Goal: Obtain resource: Download file/media

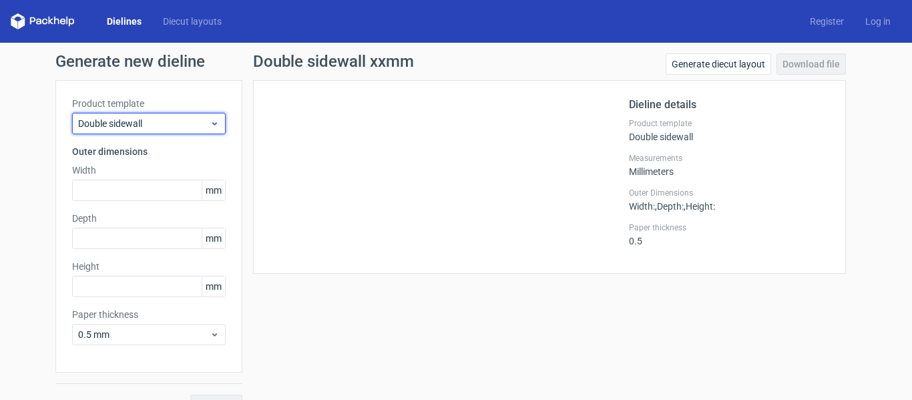
click at [145, 118] on span "Double sidewall" at bounding box center [143, 123] width 131 height 13
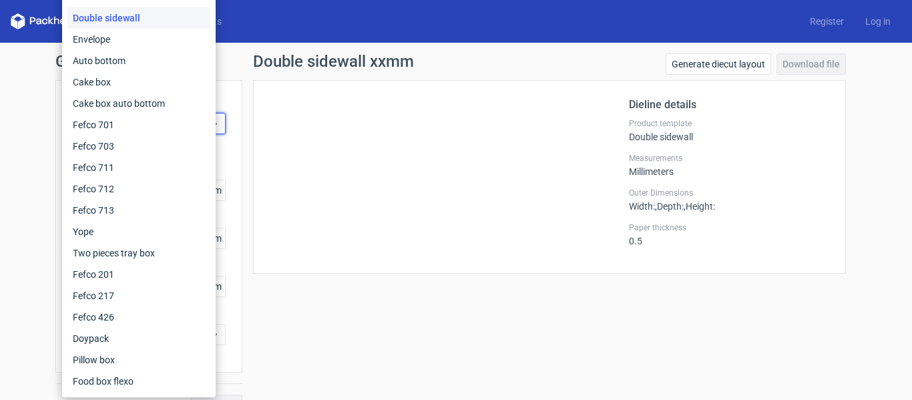
click at [124, 12] on div "Double sidewall" at bounding box center [138, 17] width 143 height 21
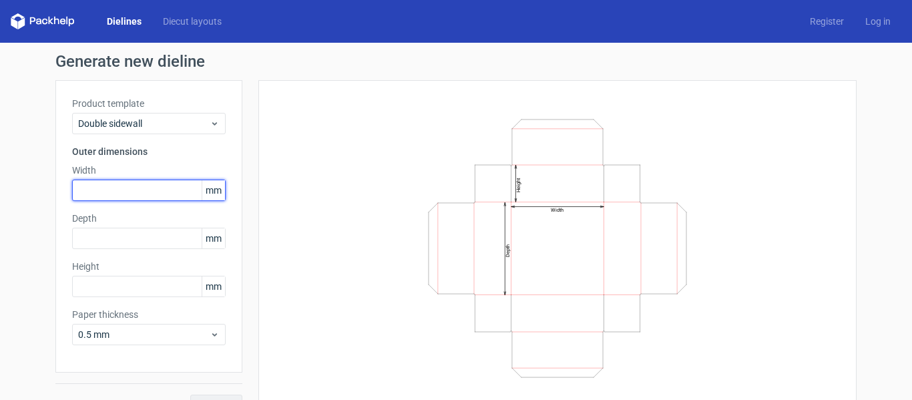
click at [115, 192] on input "text" at bounding box center [148, 190] width 153 height 21
type input "250"
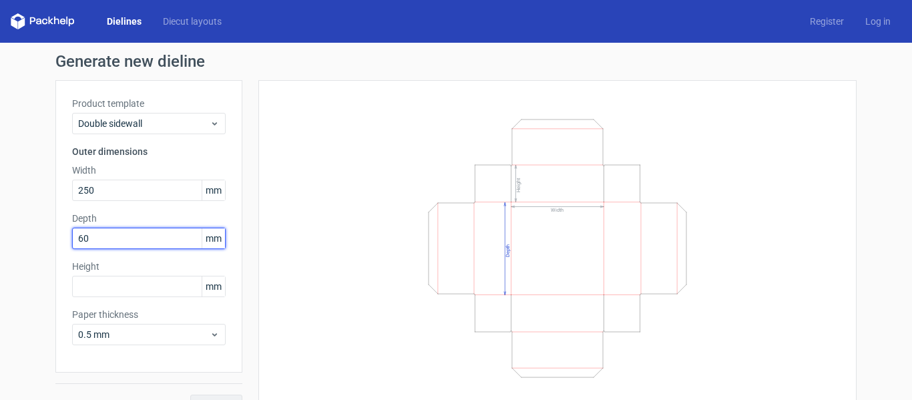
type input "60"
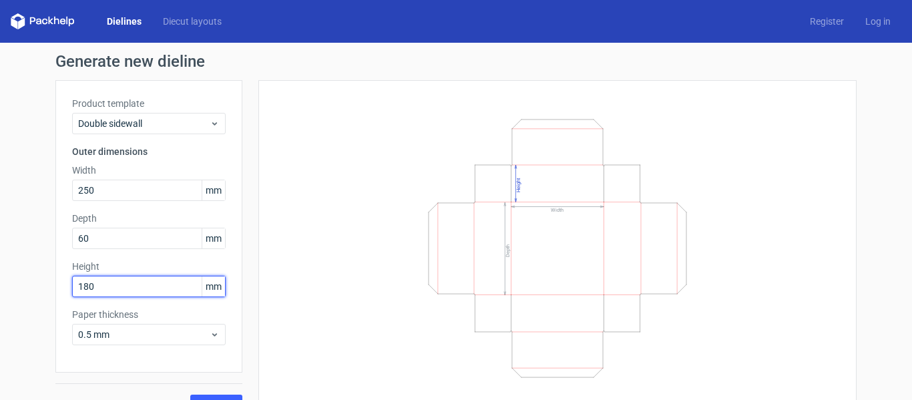
type input "180"
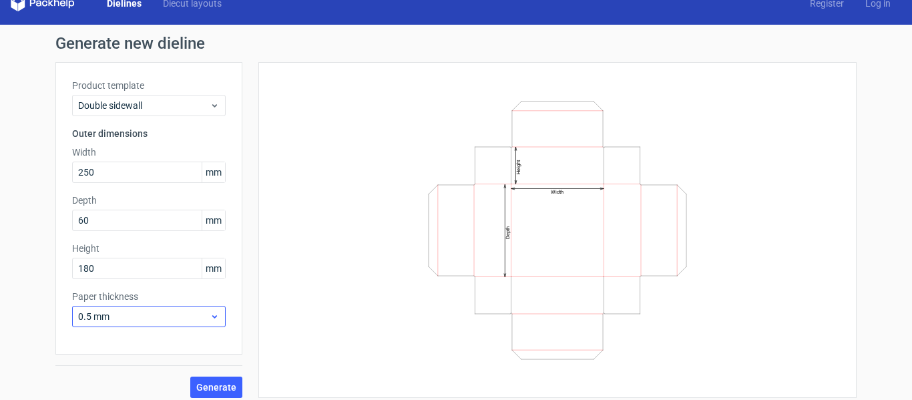
scroll to position [27, 0]
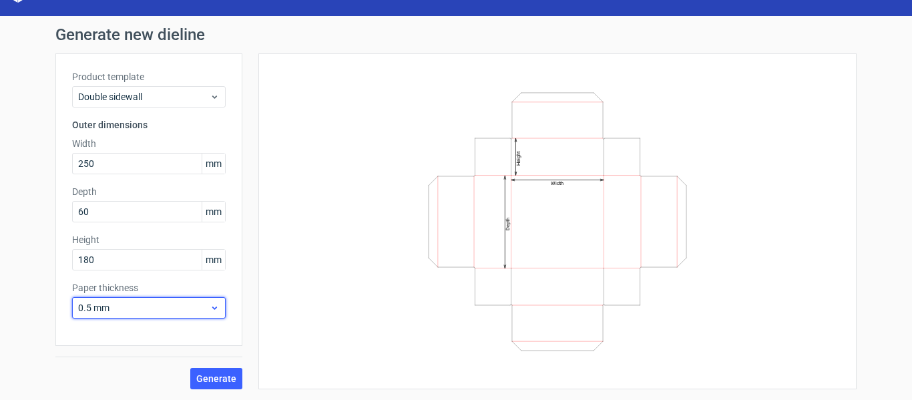
click at [144, 311] on span "0.5 mm" at bounding box center [143, 307] width 131 height 13
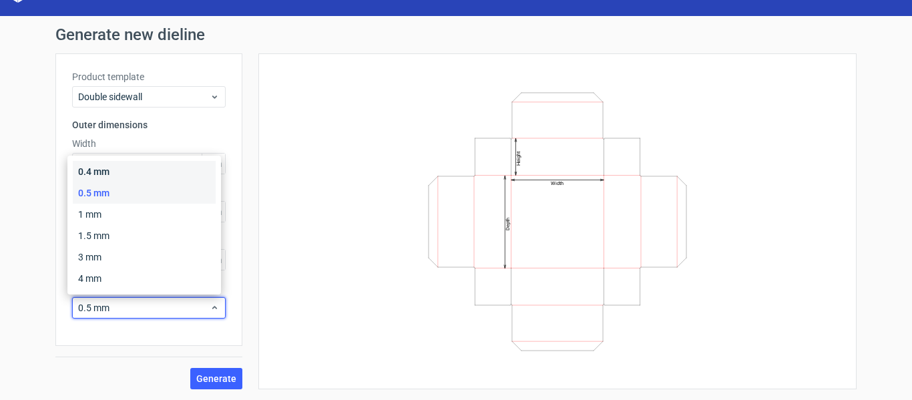
drag, startPoint x: 124, startPoint y: 168, endPoint x: 122, endPoint y: 186, distance: 18.1
click at [125, 168] on div "0.4 mm" at bounding box center [144, 171] width 143 height 21
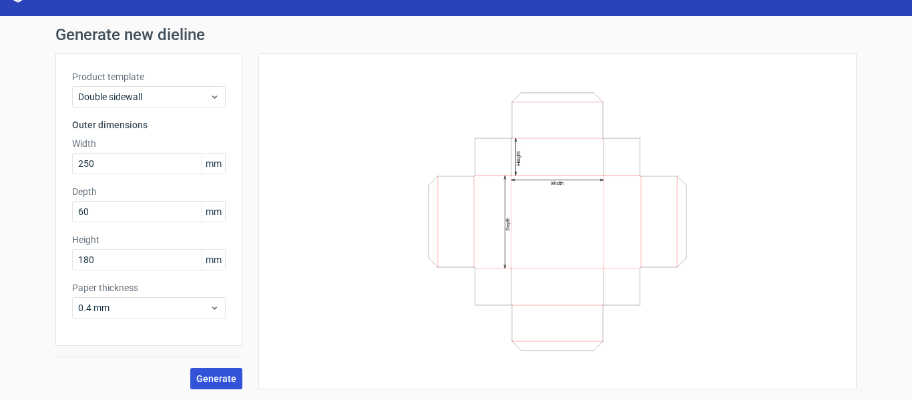
click at [202, 382] on span "Generate" at bounding box center [216, 378] width 40 height 9
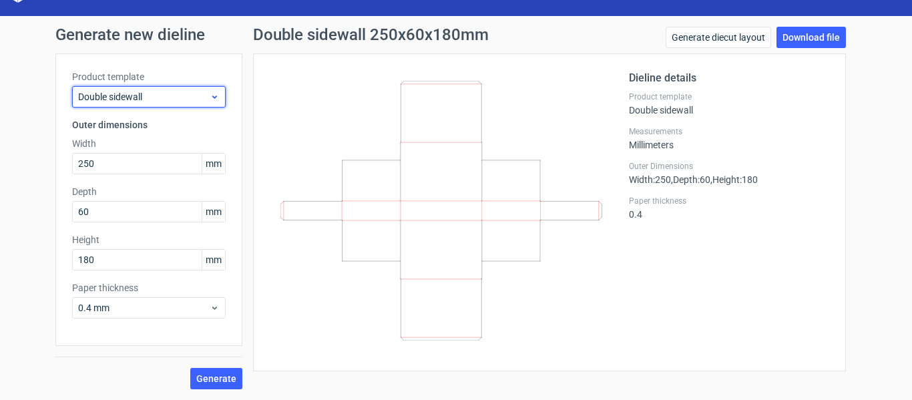
click at [123, 101] on span "Double sidewall" at bounding box center [143, 96] width 131 height 13
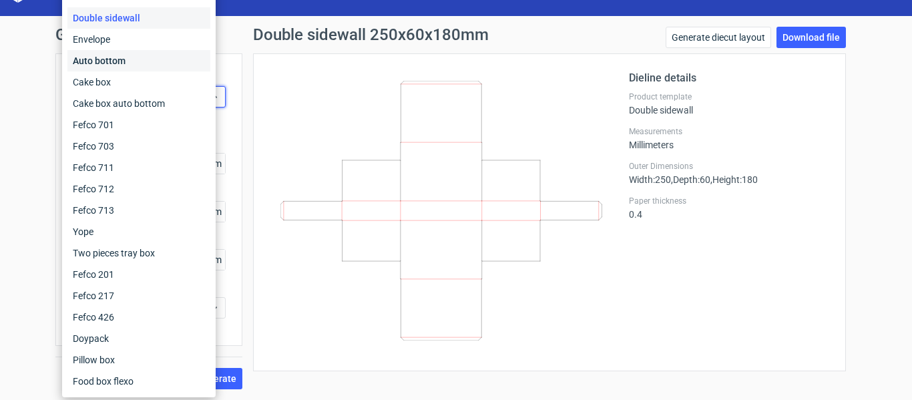
click at [125, 57] on div "Auto bottom" at bounding box center [138, 60] width 143 height 21
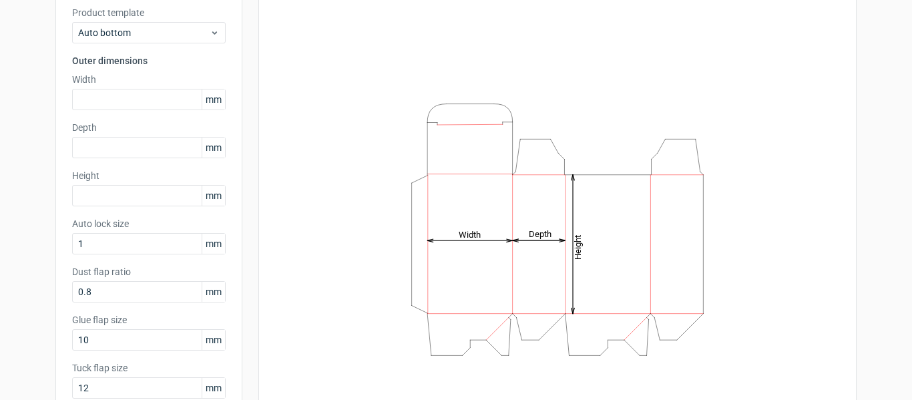
scroll to position [27, 0]
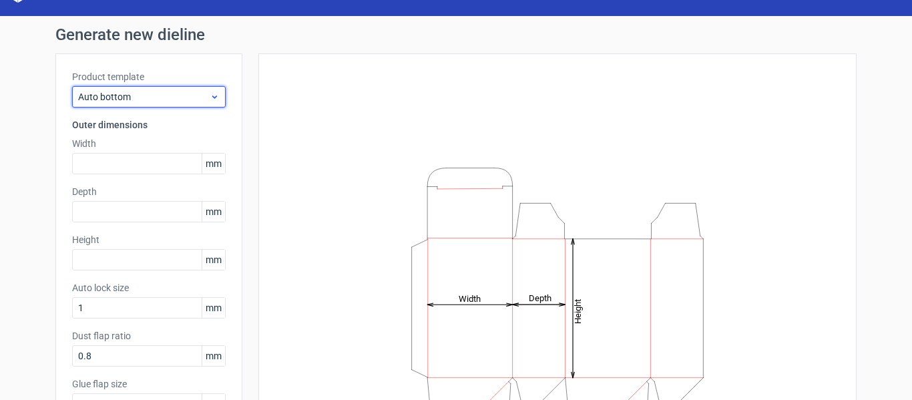
click at [139, 95] on span "Auto bottom" at bounding box center [143, 96] width 131 height 13
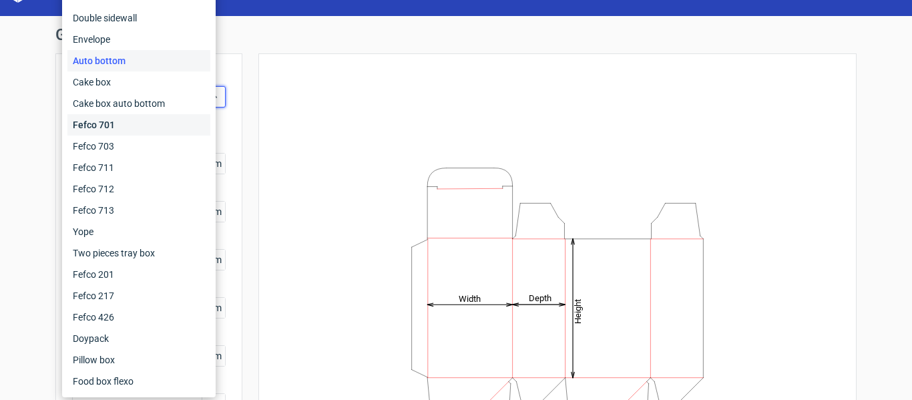
click at [129, 118] on div "Fefco 701" at bounding box center [138, 124] width 143 height 21
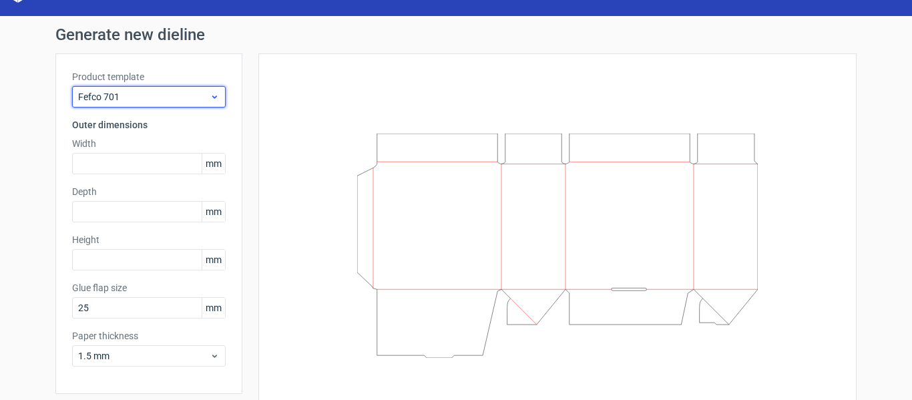
click at [111, 98] on span "Fefco 701" at bounding box center [143, 96] width 131 height 13
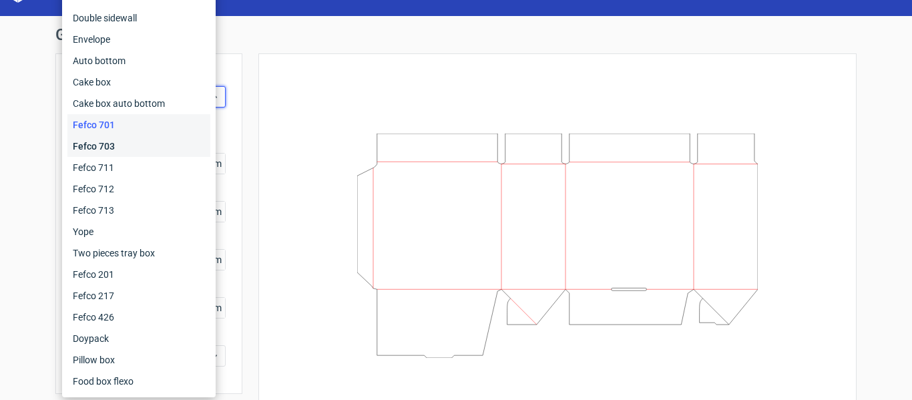
click at [116, 139] on div "Fefco 703" at bounding box center [138, 145] width 143 height 21
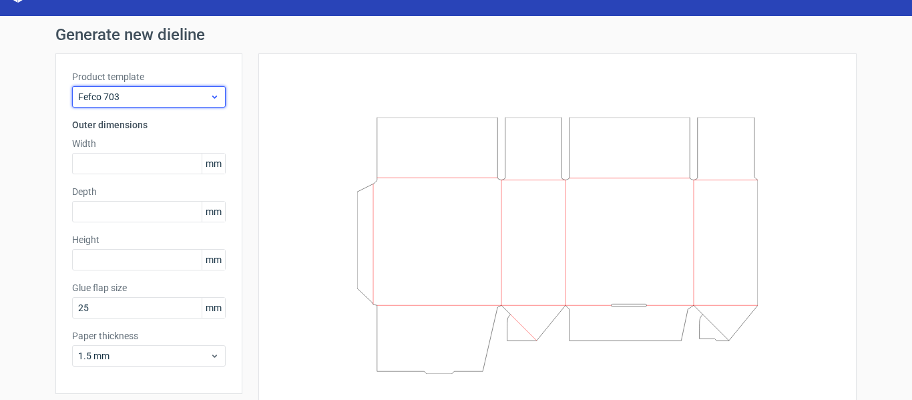
click at [138, 88] on div "Fefco 703" at bounding box center [148, 96] width 153 height 21
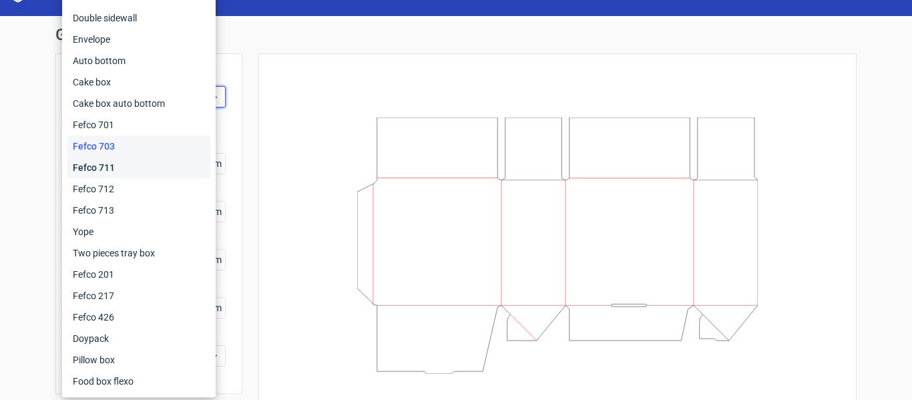
click at [126, 165] on div "Fefco 711" at bounding box center [138, 167] width 143 height 21
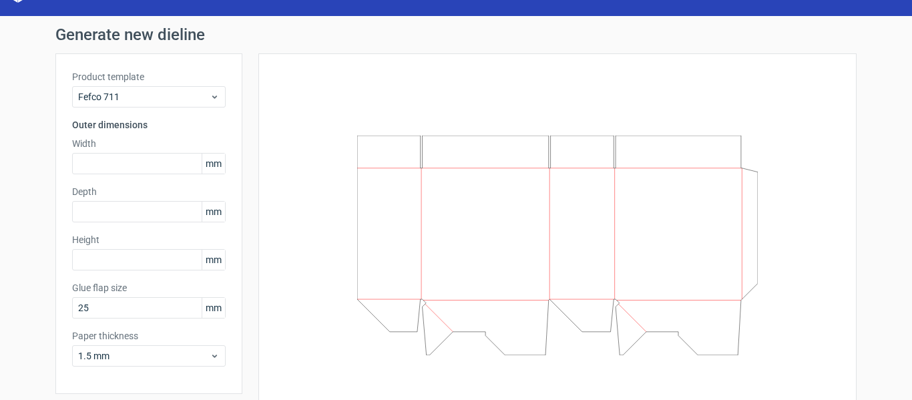
click at [139, 115] on div "Product template Fefco 711 Outer dimensions Width mm Depth mm Height mm Glue fl…" at bounding box center [148, 223] width 187 height 340
click at [137, 97] on span "Fefco 711" at bounding box center [143, 96] width 131 height 13
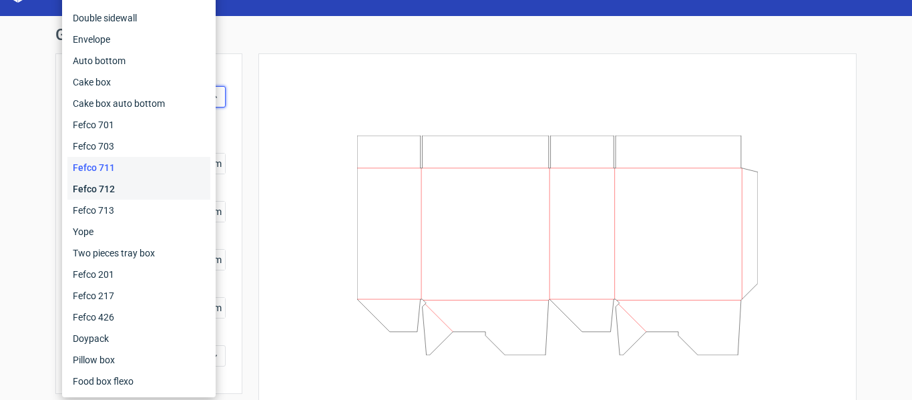
click at [130, 190] on div "Fefco 712" at bounding box center [138, 188] width 143 height 21
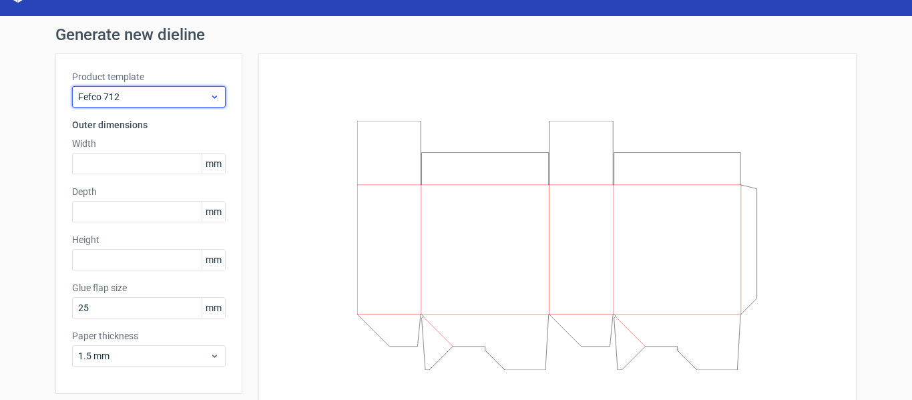
click at [163, 95] on span "Fefco 712" at bounding box center [143, 96] width 131 height 13
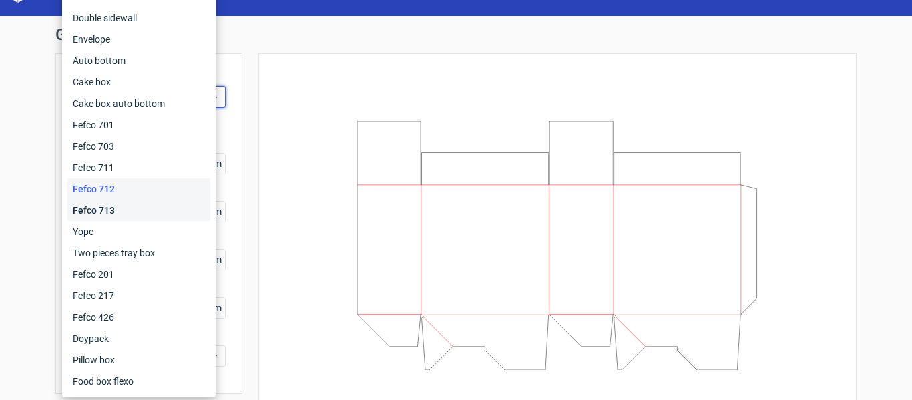
click at [143, 207] on div "Fefco 713" at bounding box center [138, 210] width 143 height 21
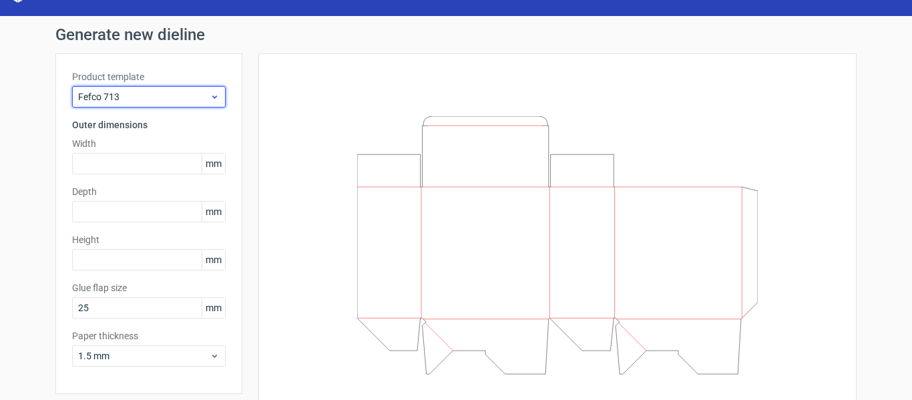
click at [149, 89] on div "Fefco 713" at bounding box center [148, 96] width 153 height 21
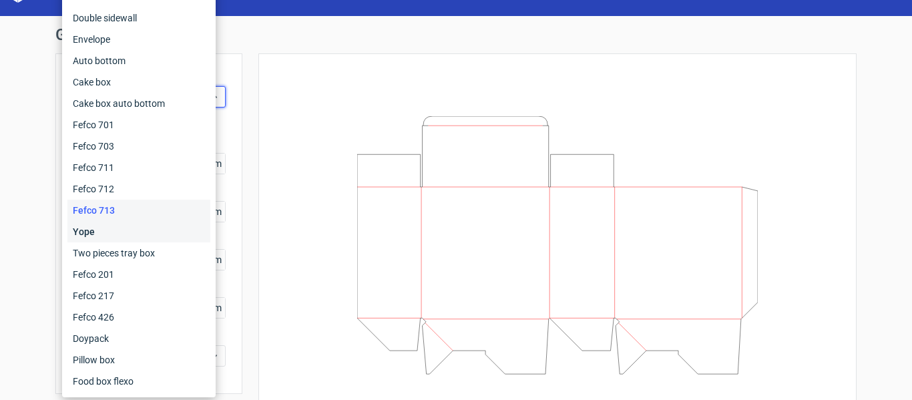
click at [142, 235] on div "Yope" at bounding box center [138, 231] width 143 height 21
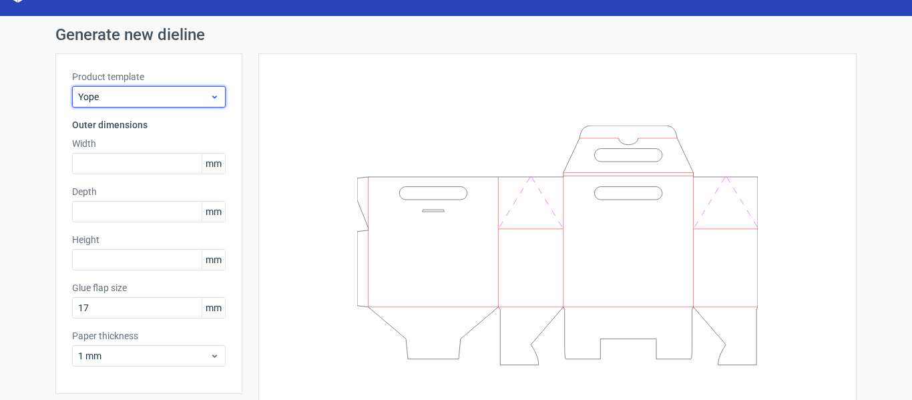
click at [147, 93] on span "Yope" at bounding box center [143, 96] width 131 height 13
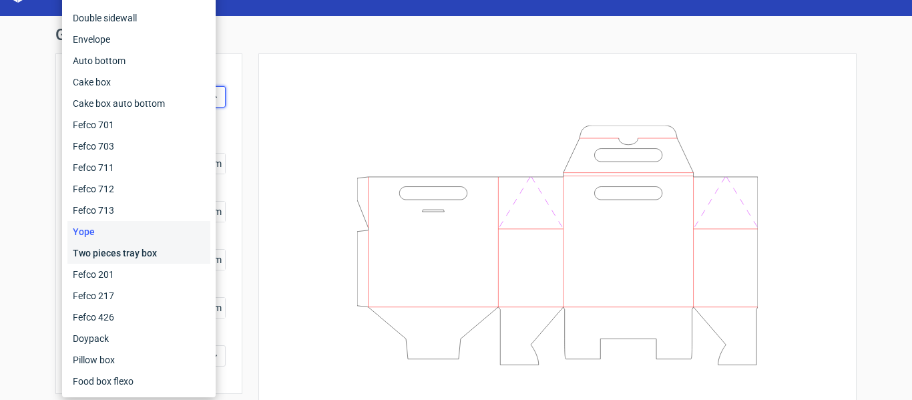
click at [138, 253] on div "Two pieces tray box" at bounding box center [138, 252] width 143 height 21
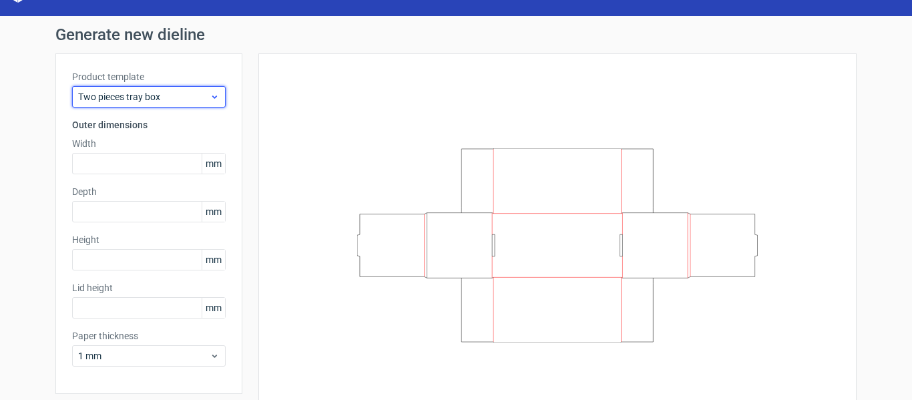
click at [140, 91] on span "Two pieces tray box" at bounding box center [143, 96] width 131 height 13
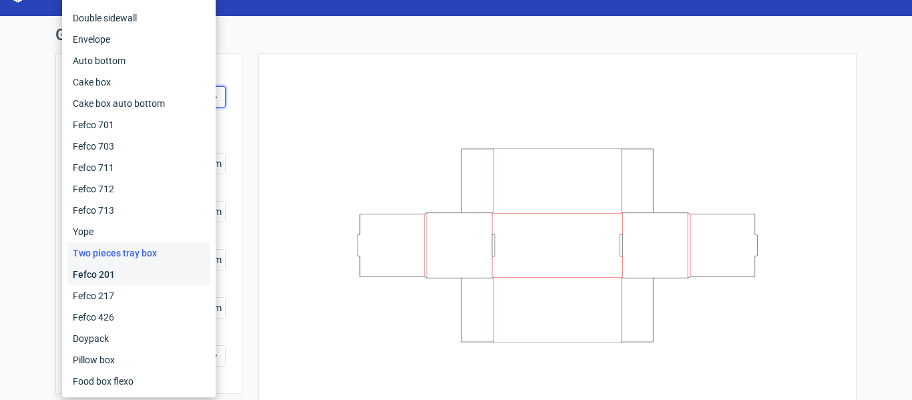
click at [136, 278] on div "Fefco 201" at bounding box center [138, 274] width 143 height 21
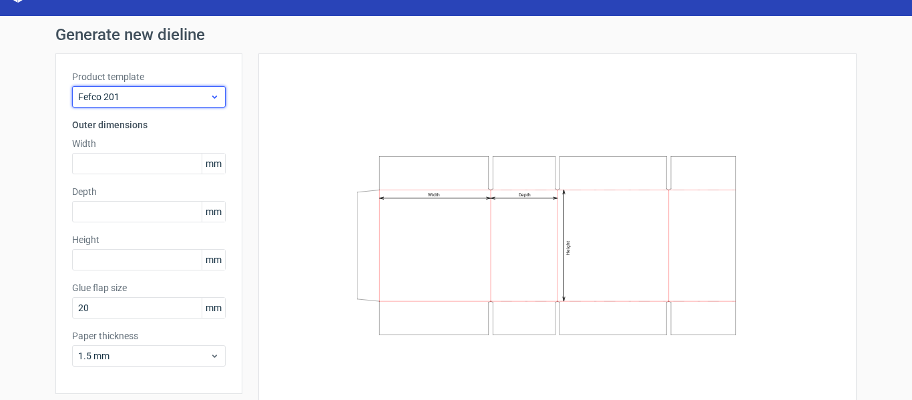
click at [138, 95] on span "Fefco 201" at bounding box center [143, 96] width 131 height 13
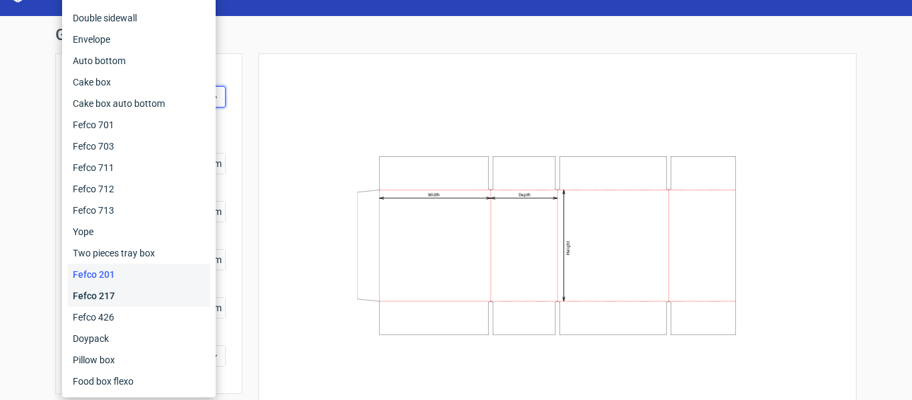
click at [126, 290] on div "Fefco 217" at bounding box center [138, 295] width 143 height 21
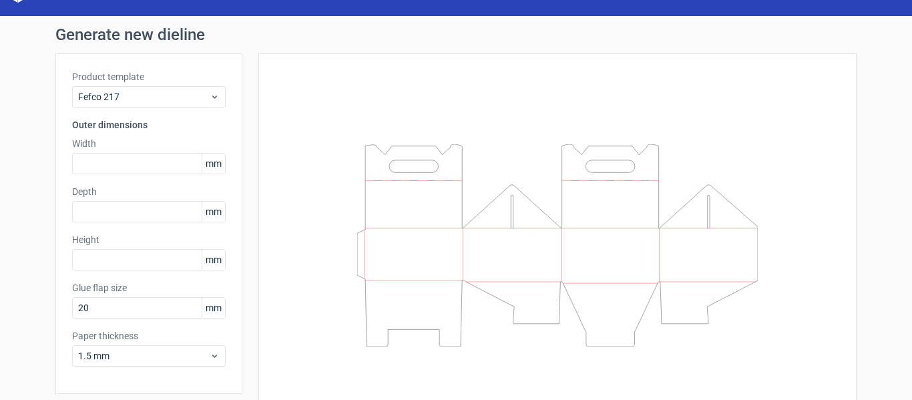
click at [149, 85] on div "Product template Fefco 217" at bounding box center [148, 88] width 153 height 37
click at [144, 92] on span "Fefco 217" at bounding box center [143, 96] width 131 height 13
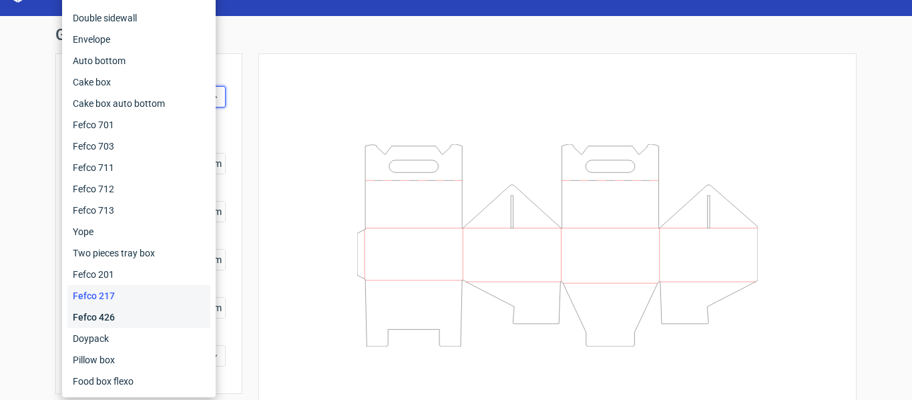
click at [125, 314] on div "Fefco 426" at bounding box center [138, 316] width 143 height 21
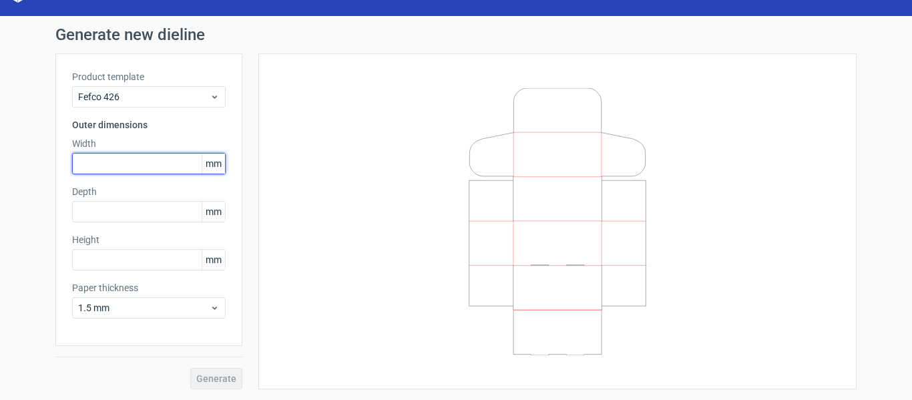
click at [102, 166] on input "text" at bounding box center [148, 163] width 153 height 21
type input "250"
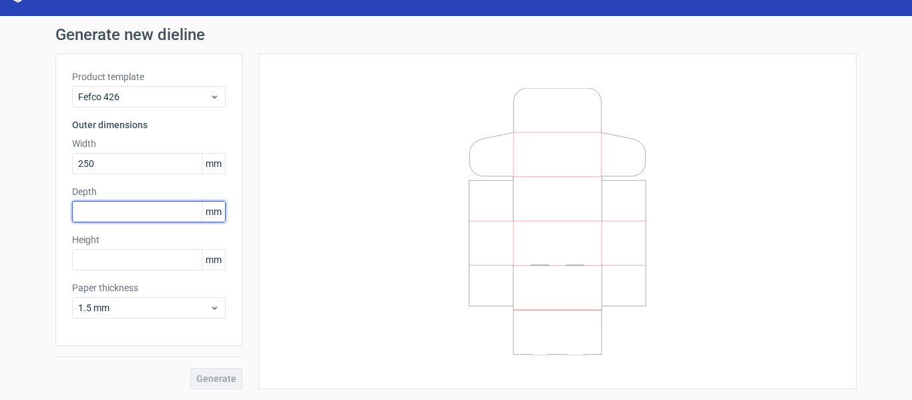
click at [101, 211] on input "text" at bounding box center [148, 211] width 153 height 21
type input "60"
click at [94, 272] on div "Product template Fefco 426 Outer dimensions Width 250 mm Depth 60 mm Height mm …" at bounding box center [148, 199] width 187 height 292
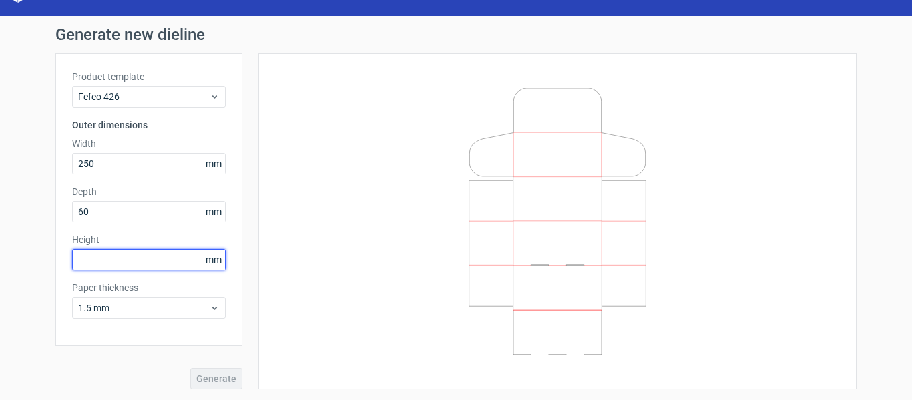
click at [99, 261] on input "text" at bounding box center [148, 259] width 153 height 21
type input "180"
click at [190, 368] on button "Generate" at bounding box center [216, 378] width 52 height 21
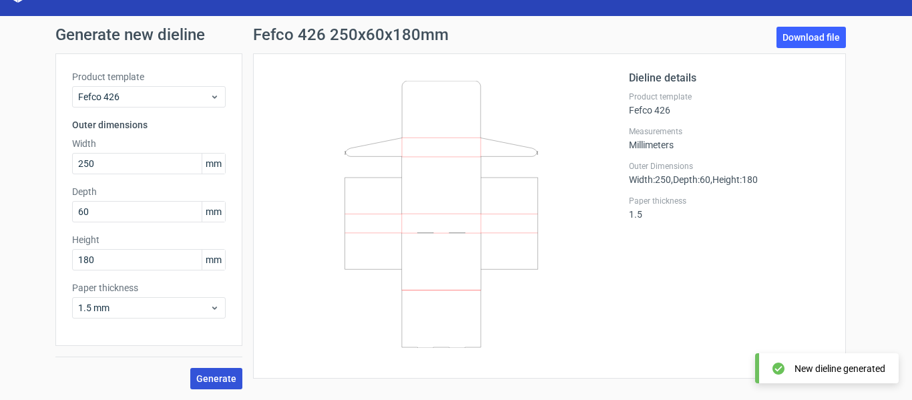
click at [224, 382] on span "Generate" at bounding box center [216, 378] width 40 height 9
click at [780, 43] on link "Download file" at bounding box center [810, 37] width 69 height 21
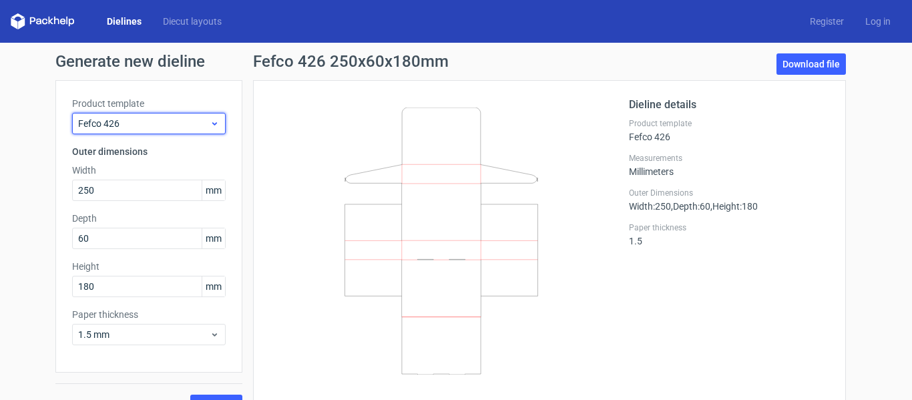
click at [145, 119] on span "Fefco 426" at bounding box center [143, 123] width 131 height 13
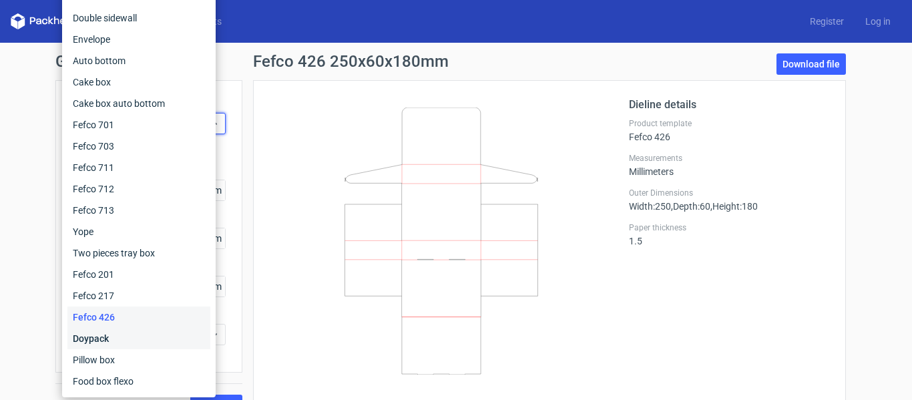
click at [118, 339] on div "Doypack" at bounding box center [138, 338] width 143 height 21
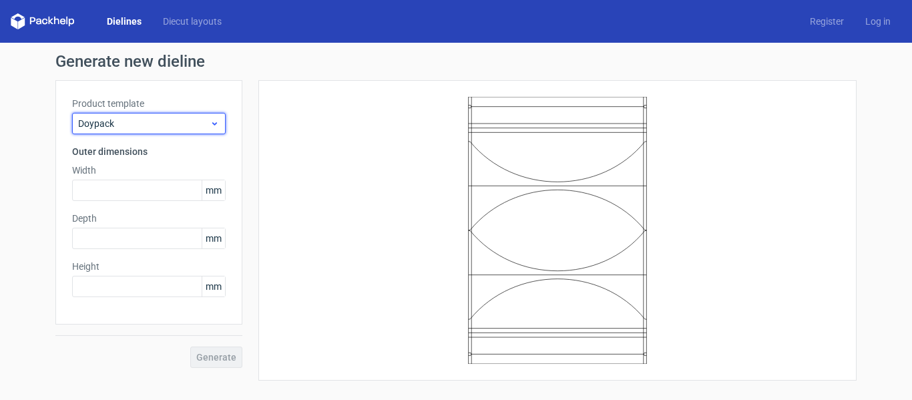
click at [127, 125] on span "Doypack" at bounding box center [143, 123] width 131 height 13
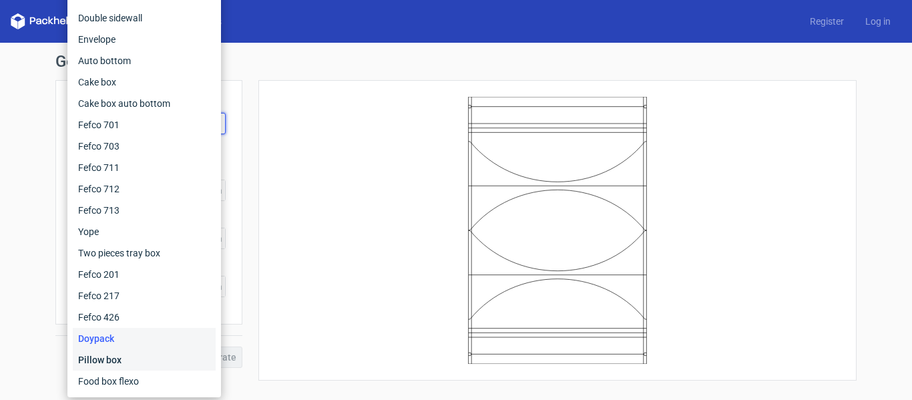
click at [107, 358] on div "Pillow box" at bounding box center [144, 359] width 143 height 21
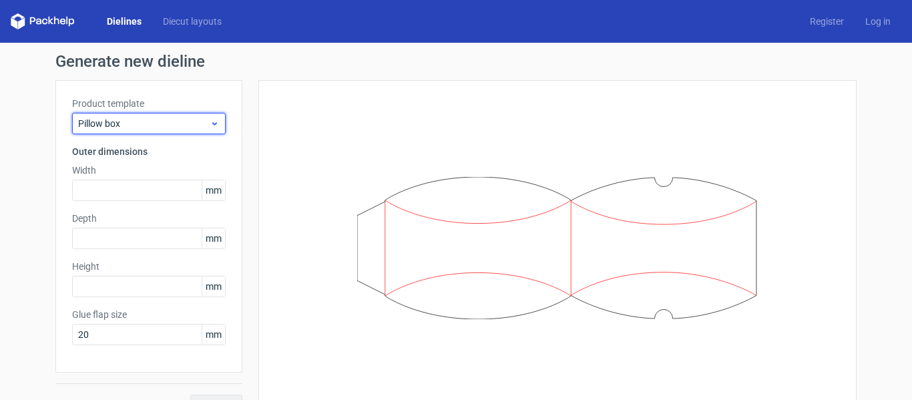
click at [133, 126] on span "Pillow box" at bounding box center [143, 123] width 131 height 13
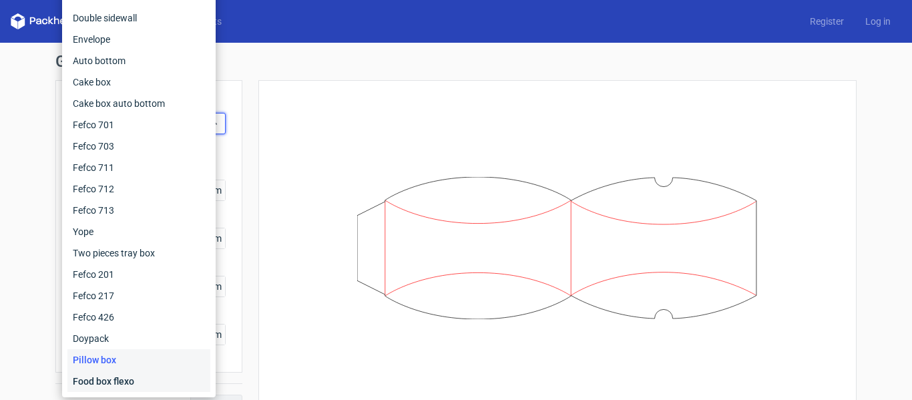
click at [108, 378] on div "Food box flexo" at bounding box center [138, 380] width 143 height 21
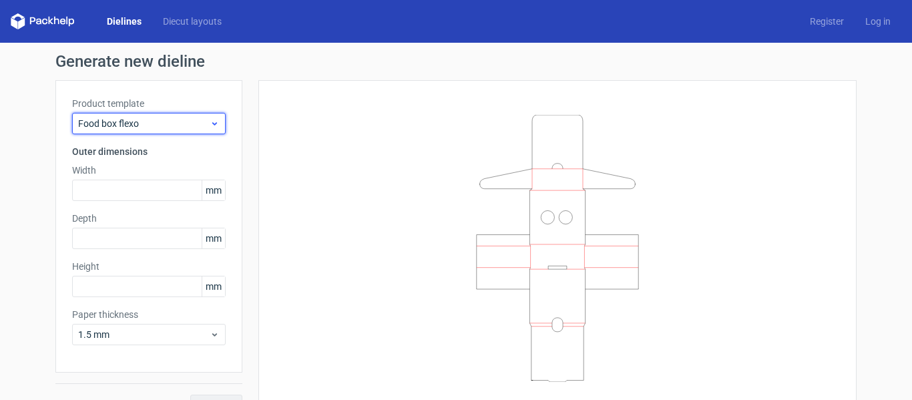
click at [115, 123] on span "Food box flexo" at bounding box center [143, 123] width 131 height 13
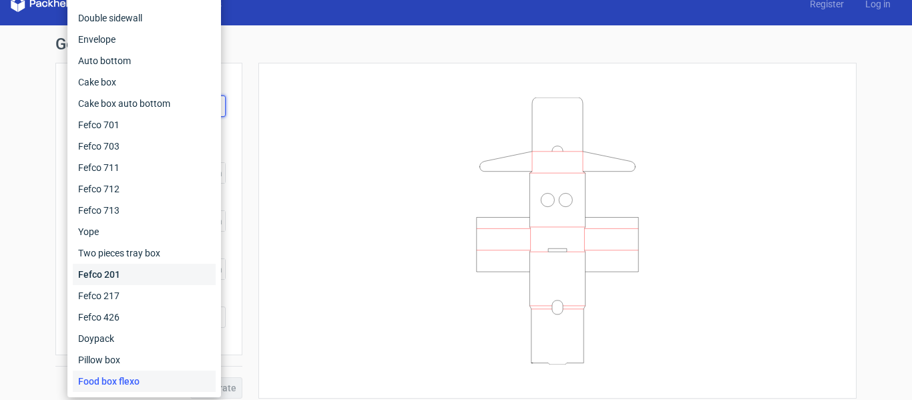
scroll to position [27, 0]
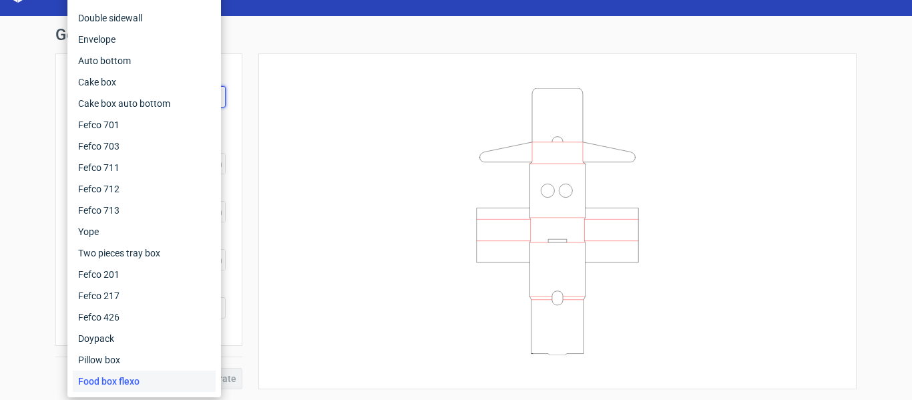
click at [128, 380] on div "Food box flexo" at bounding box center [144, 380] width 143 height 21
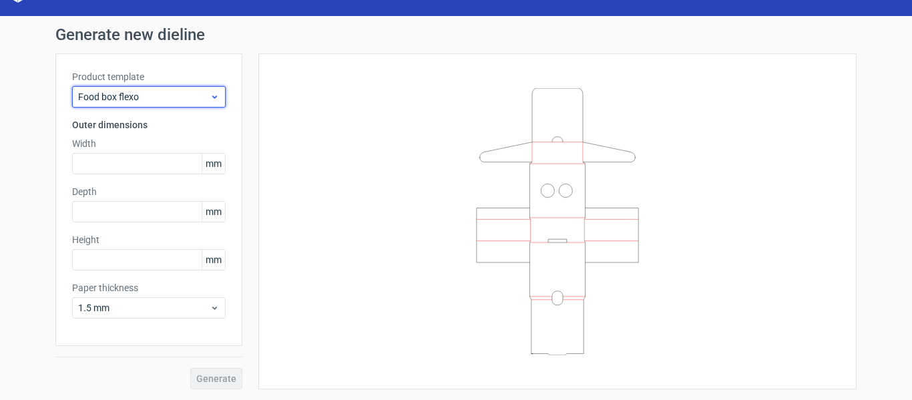
click at [216, 95] on div "Food box flexo" at bounding box center [148, 96] width 153 height 21
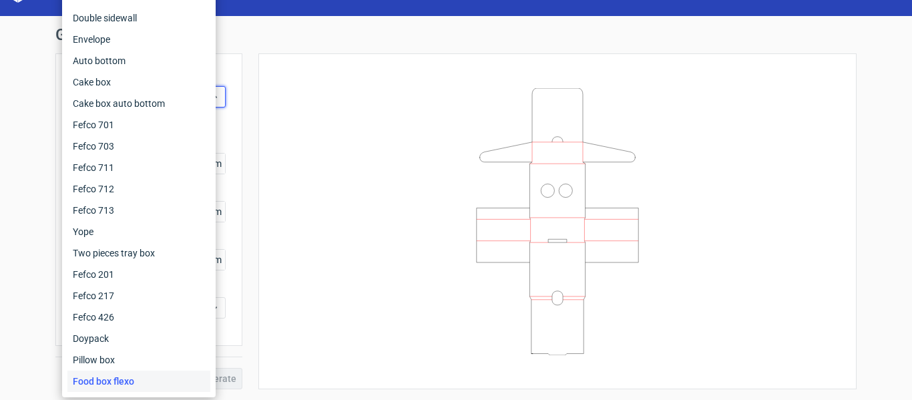
click at [266, 153] on div at bounding box center [557, 221] width 598 height 336
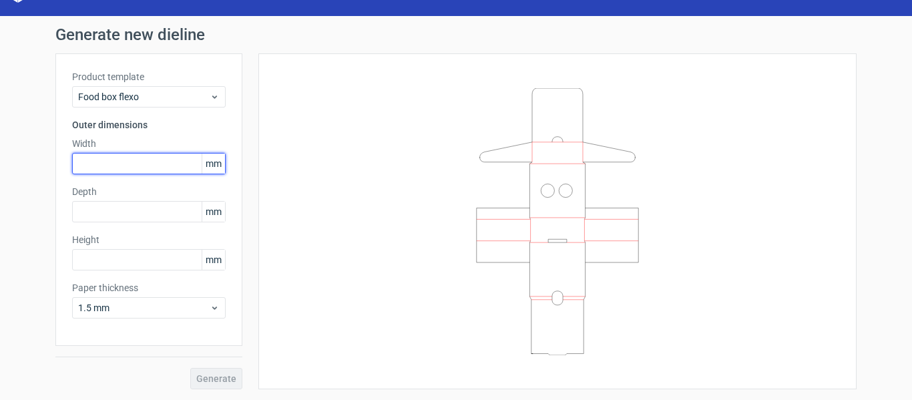
click at [131, 165] on input "text" at bounding box center [148, 163] width 153 height 21
type input "250"
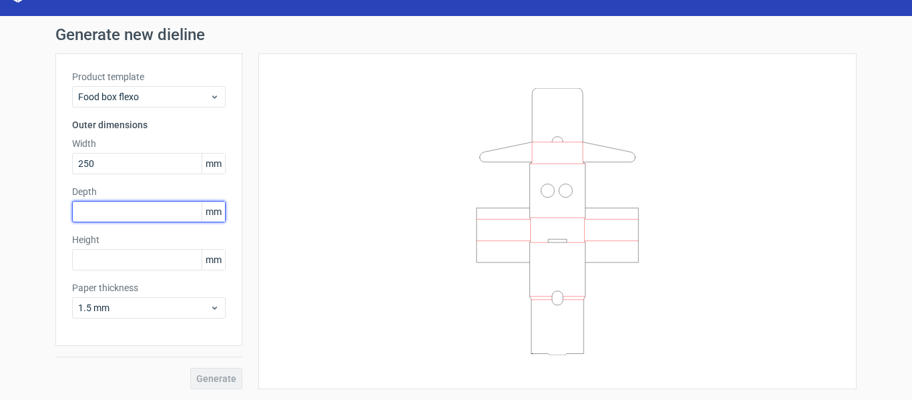
click at [155, 208] on input "text" at bounding box center [148, 211] width 153 height 21
type input "60"
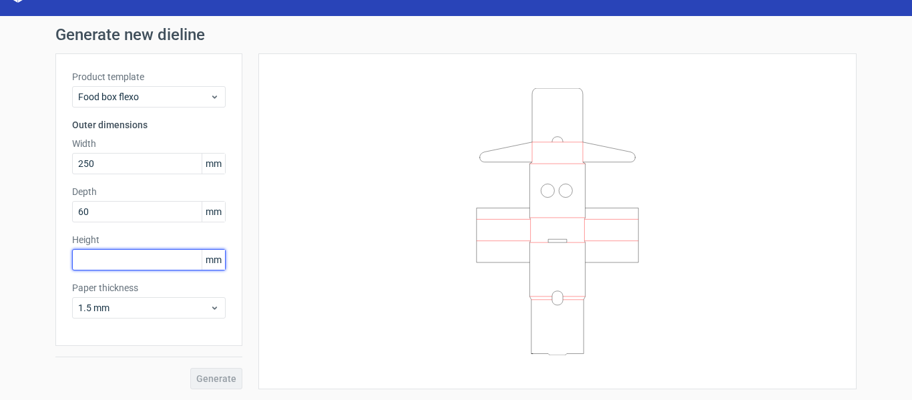
click at [123, 251] on input "text" at bounding box center [148, 259] width 153 height 21
type input "180"
click at [190, 368] on button "Generate" at bounding box center [216, 378] width 52 height 21
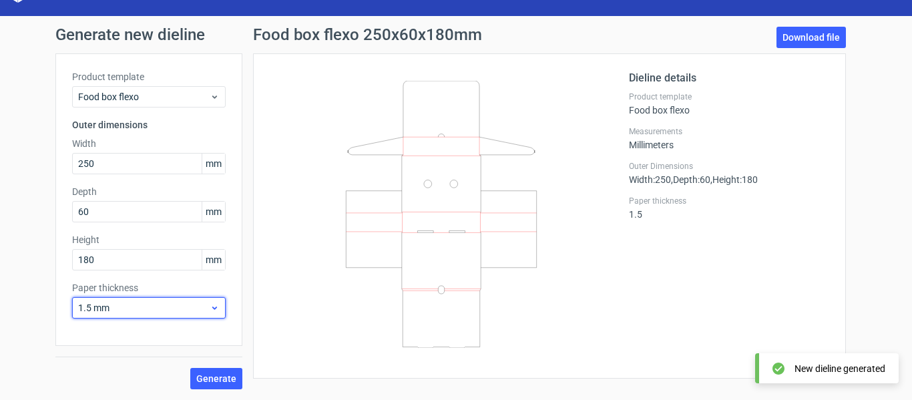
click at [161, 311] on span "1.5 mm" at bounding box center [143, 307] width 131 height 13
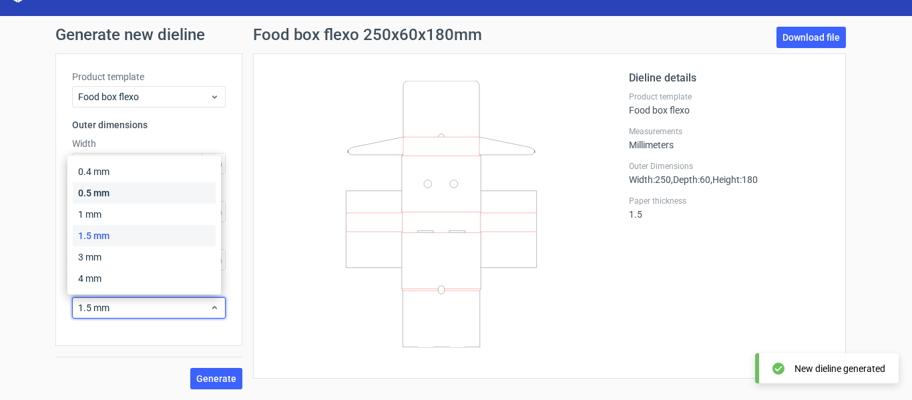
click at [137, 187] on div "0.5 mm" at bounding box center [144, 192] width 143 height 21
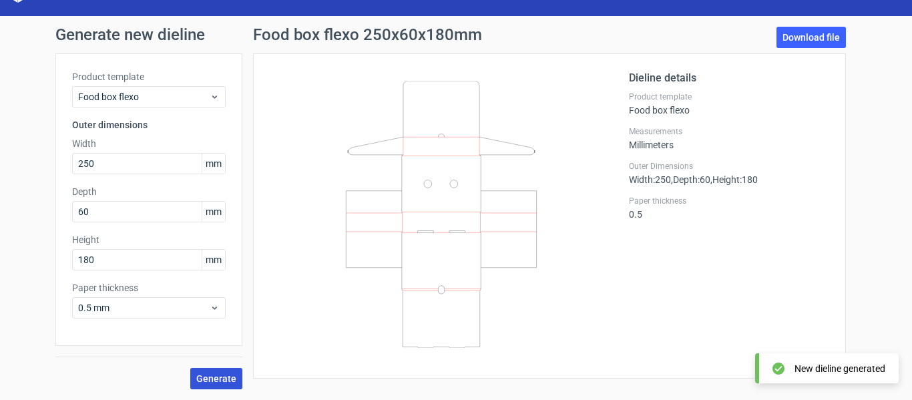
click at [216, 383] on span "Generate" at bounding box center [216, 378] width 40 height 9
